Goal: Task Accomplishment & Management: Complete application form

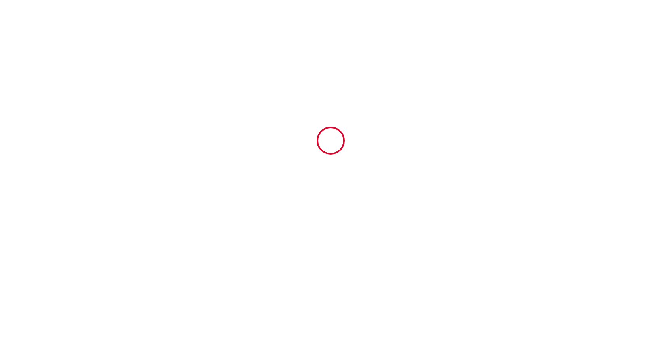
type input "6298360"
type input "MAC101-Deux pièces rue Macé"
type input "[STREET_ADDRESS]"
type input "06400"
type input "CANNES"
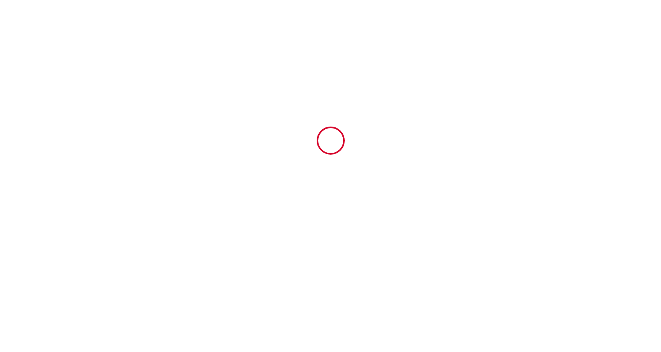
type input "[GEOGRAPHIC_DATA]"
type input "[DATE]"
type input "2"
type input "0"
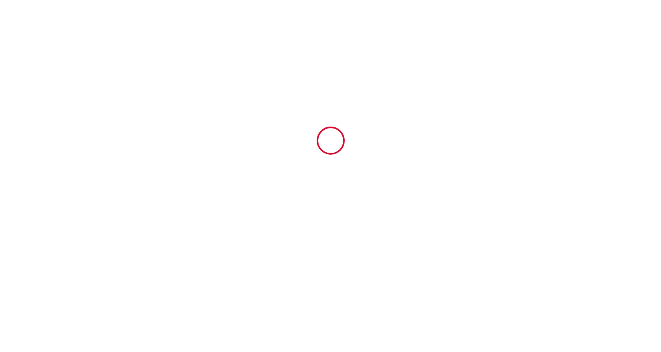
type input "250"
type input "1132.26"
type input "SARL GMT"
type input "CANNES SEASIDE"
type input "[STREET_ADDRESS] sarrain"
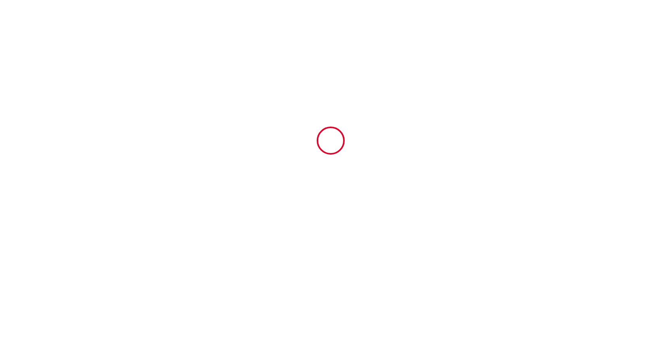
type input "06370"
type input "Mouans Sartoux"
type input "[GEOGRAPHIC_DATA]"
type input "[PERSON_NAME][EMAIL_ADDRESS][DOMAIN_NAME]"
type input "ET.V"
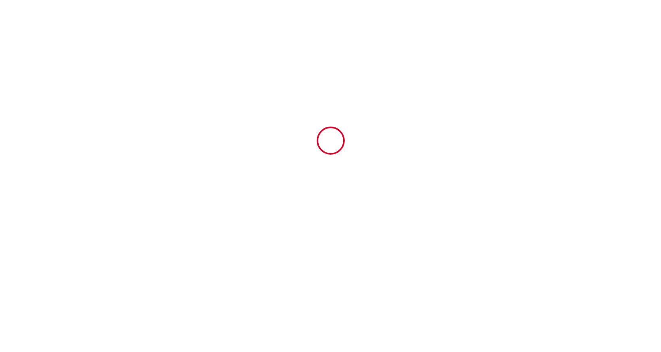
type input "[PERSON_NAME]"
type input "[STREET_ADDRESS]"
type input "2196"
type input "[GEOGRAPHIC_DATA]"
type input "[PERSON_NAME][EMAIL_ADDRESS][DOMAIN_NAME]"
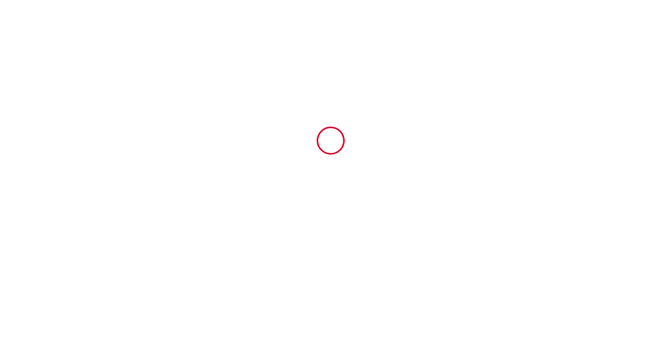
type input "[PHONE_NUMBER]"
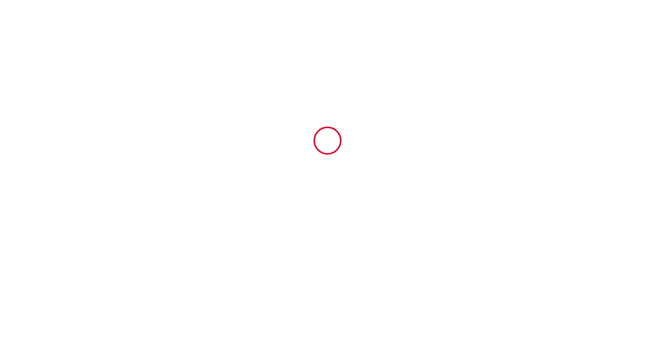
select select "ZA"
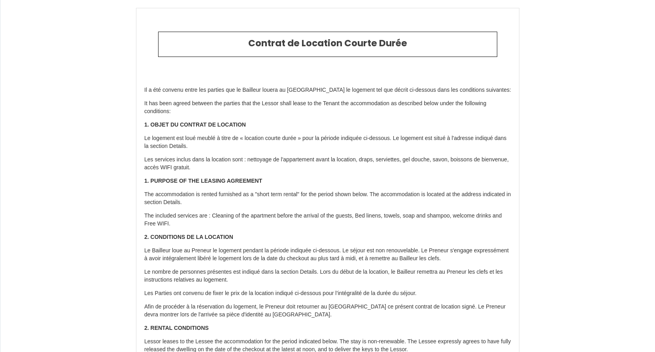
drag, startPoint x: 639, startPoint y: 0, endPoint x: 421, endPoint y: 211, distance: 303.2
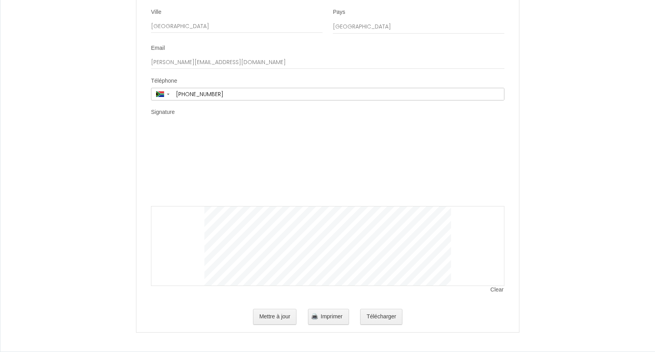
scroll to position [1977, 0]
click at [154, 114] on label "Signature" at bounding box center [163, 112] width 24 height 8
click at [277, 320] on button "Mettre à jour" at bounding box center [275, 317] width 44 height 16
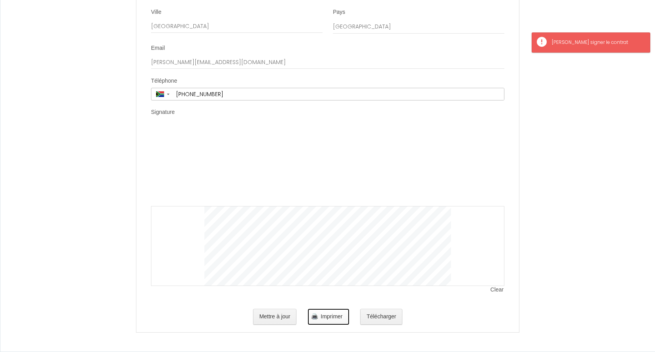
click at [322, 317] on span "Imprimer" at bounding box center [331, 316] width 22 height 6
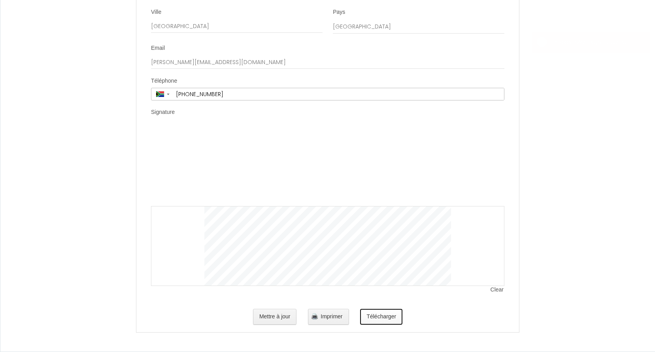
click at [381, 315] on button "Télécharger" at bounding box center [381, 317] width 42 height 16
click at [157, 140] on div "Clear" at bounding box center [327, 206] width 353 height 159
click at [280, 315] on button "Mettre à jour" at bounding box center [275, 317] width 44 height 16
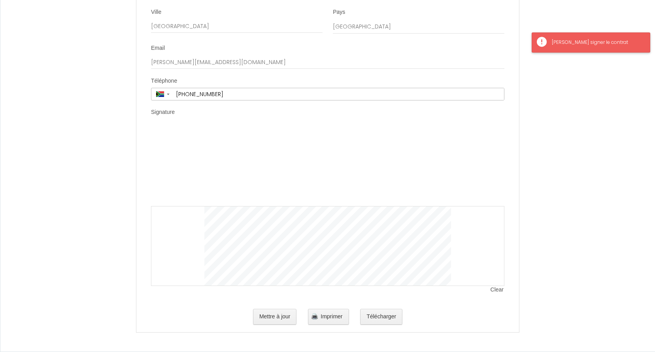
click at [578, 41] on div "[PERSON_NAME] signer le contrat" at bounding box center [597, 43] width 90 height 8
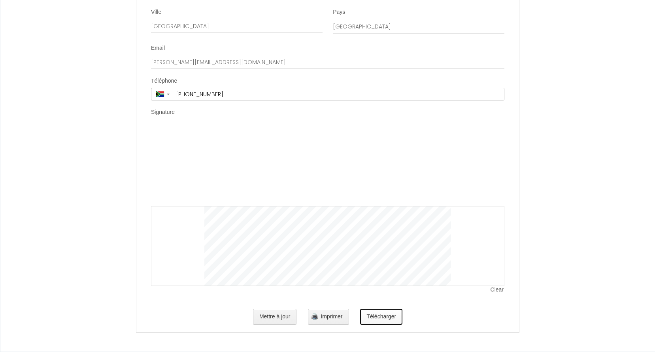
click at [378, 316] on button "Télécharger" at bounding box center [381, 317] width 42 height 16
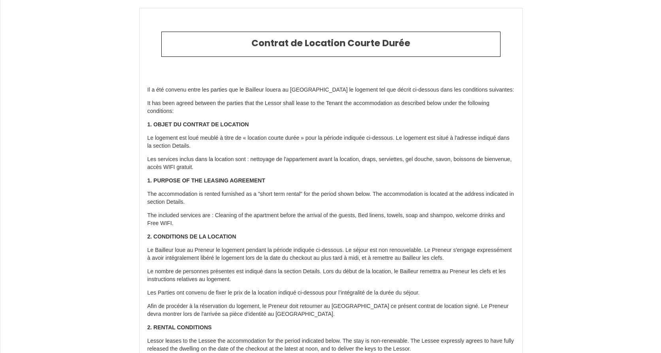
select select "ZA"
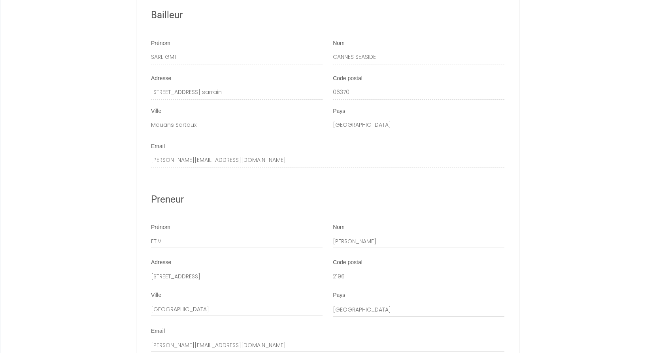
scroll to position [1620, 0]
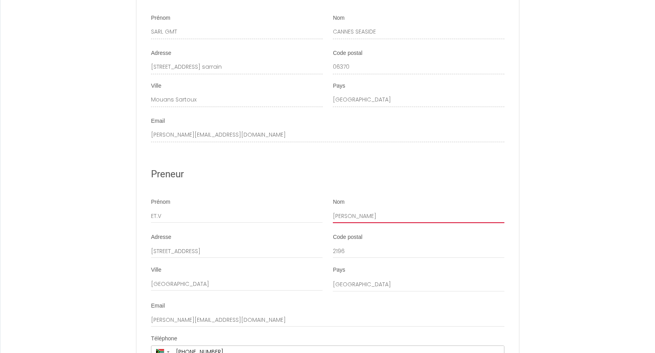
click at [350, 223] on input "[PERSON_NAME]" at bounding box center [418, 216] width 171 height 14
drag, startPoint x: 376, startPoint y: 224, endPoint x: 313, endPoint y: 224, distance: 62.8
click at [313, 224] on div "Prénom ET.V Nom Beverly Fasser" at bounding box center [328, 214] width 364 height 33
type input "Veronique Brophy"
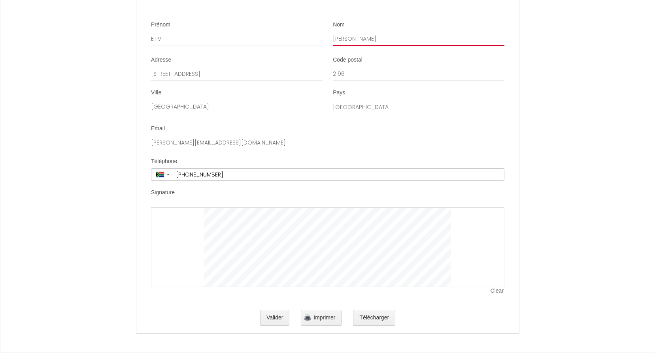
scroll to position [1805, 0]
click at [275, 318] on button "Valider" at bounding box center [275, 318] width 30 height 16
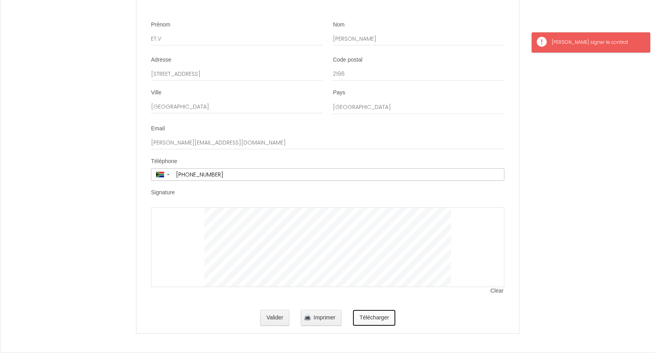
click at [388, 318] on button "Télécharger" at bounding box center [374, 318] width 42 height 16
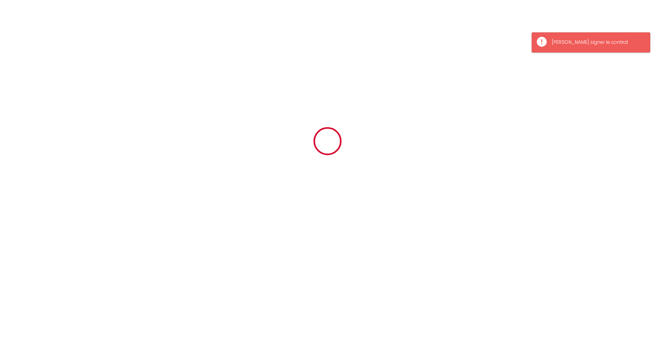
scroll to position [0, 0]
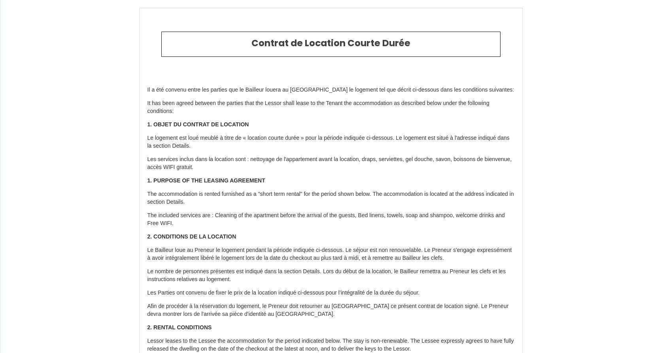
select select "ZA"
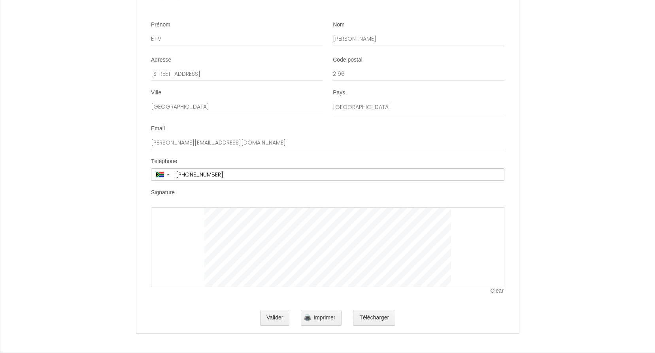
scroll to position [1805, 0]
click at [493, 290] on span "Clear" at bounding box center [497, 291] width 14 height 8
click at [368, 318] on button "Télécharger" at bounding box center [374, 318] width 42 height 16
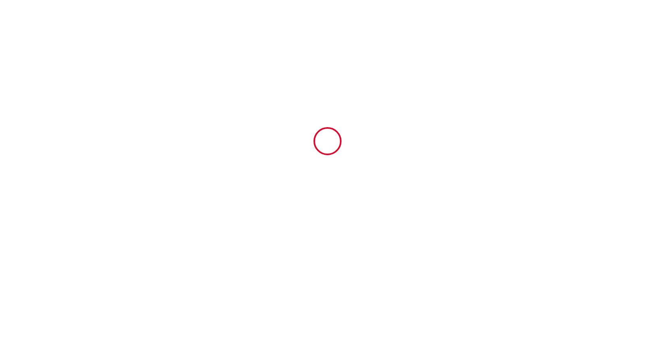
scroll to position [0, 0]
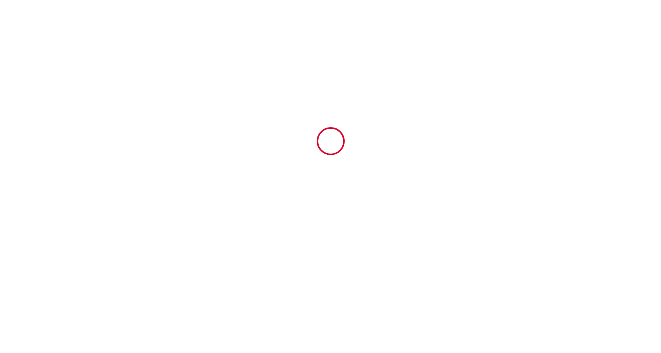
type input "6298377"
type input "MAC201-Grand Studio rue Macé"
type input "[STREET_ADDRESS]"
type input "06400"
type input "CANNES"
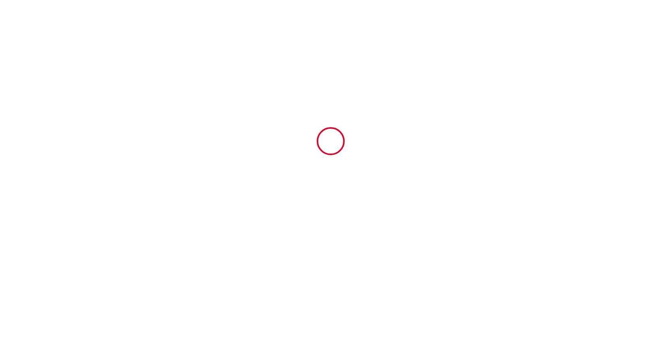
type input "[GEOGRAPHIC_DATA]"
type input "[DATE]"
type input "1"
type input "0"
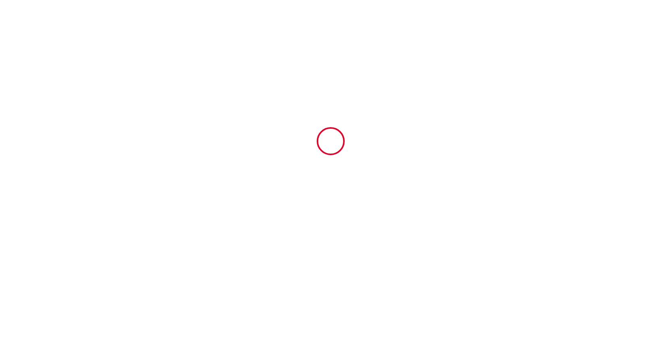
type input "250"
type input "1128.63"
type input "SARL GMT"
type input "CANNES SEASIDE"
type input "[STREET_ADDRESS] sarrain"
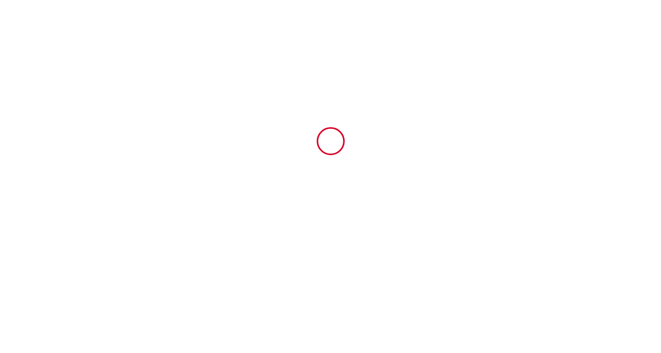
type input "06370"
type input "Mouans Sartoux"
type input "[GEOGRAPHIC_DATA]"
type input "[PERSON_NAME][EMAIL_ADDRESS][DOMAIN_NAME]"
type input "ET.V"
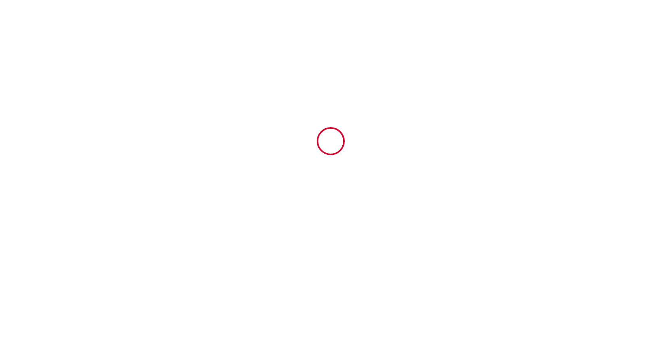
type input "[PERSON_NAME]"
type input "[STREET_ADDRESS]"
type input "2196"
type input "[GEOGRAPHIC_DATA]"
type input "[PERSON_NAME][EMAIL_ADDRESS][DOMAIN_NAME]"
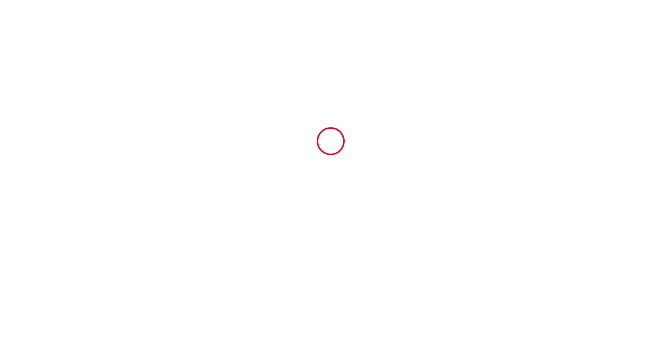
type input "[PHONE_NUMBER]"
select select "ZA"
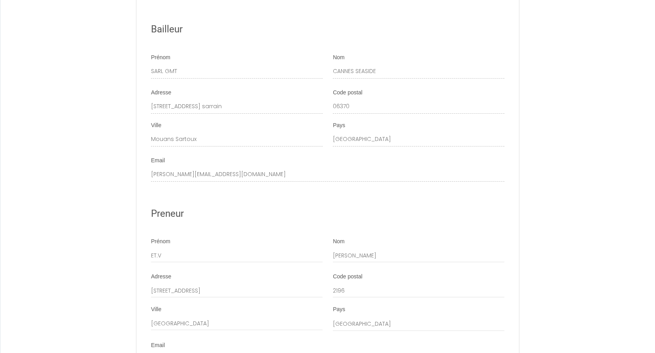
scroll to position [1805, 0]
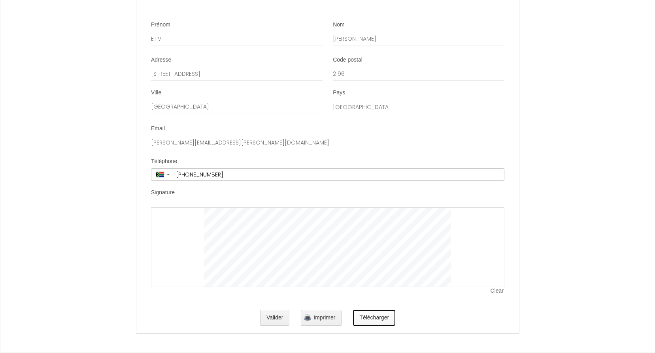
click at [371, 322] on button "Télécharger" at bounding box center [374, 318] width 42 height 16
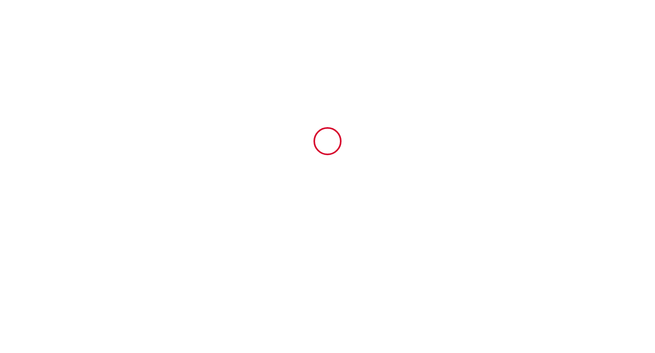
scroll to position [0, 0]
